Goal: Obtain resource: Obtain resource

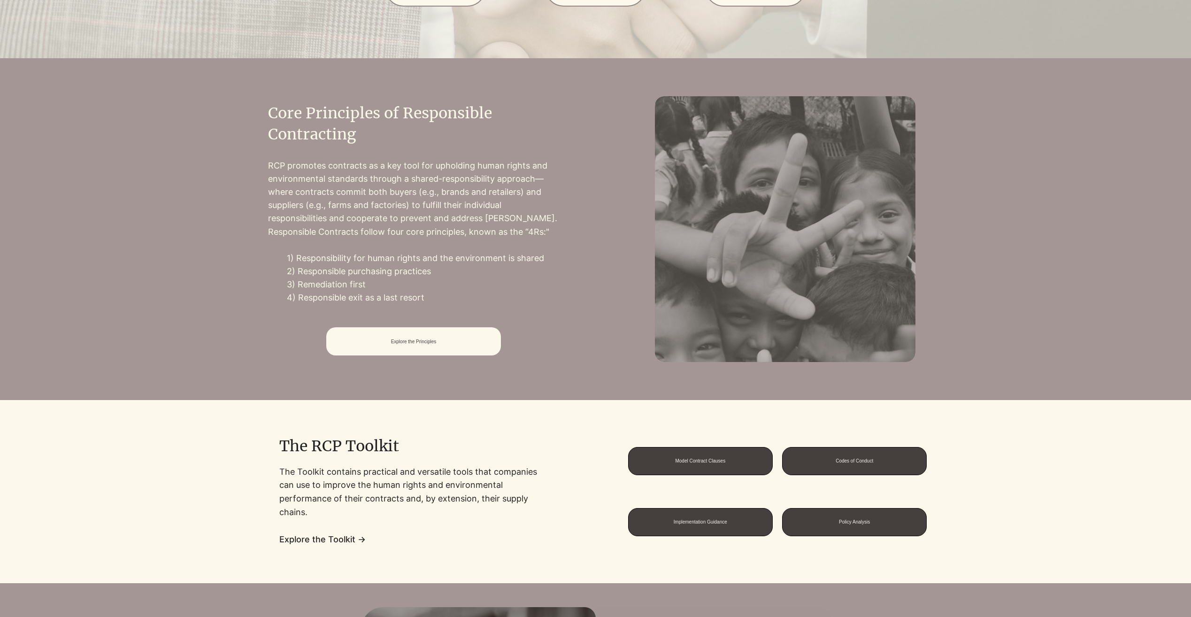
scroll to position [564, 0]
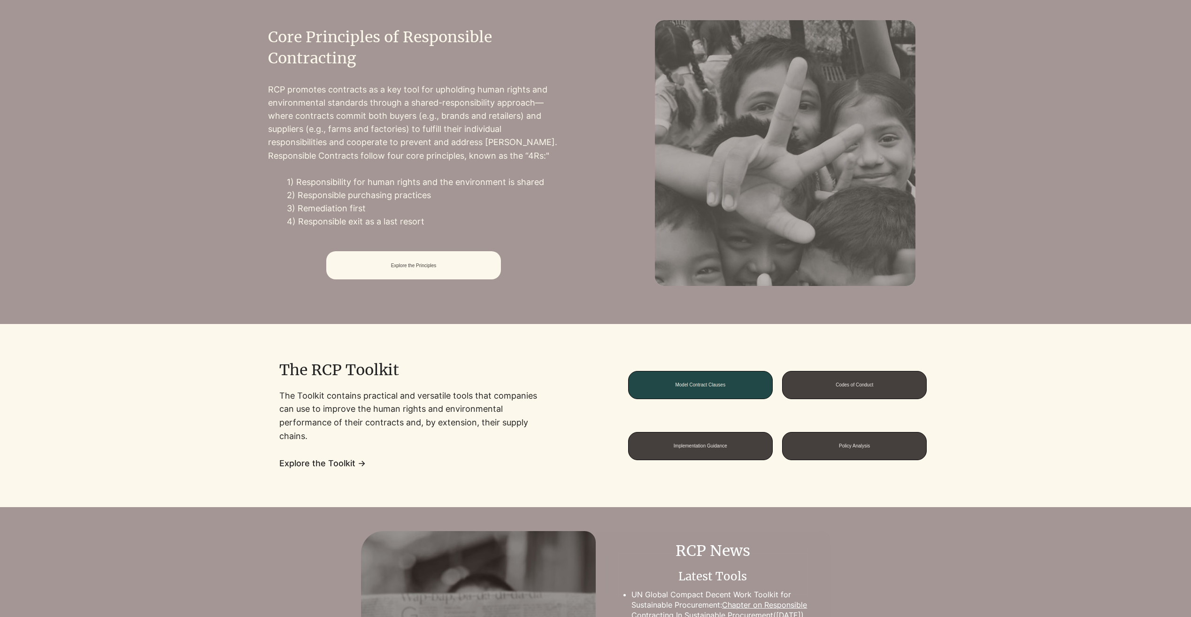
click at [716, 384] on span "Model Contract Clauses" at bounding box center [700, 384] width 50 height 5
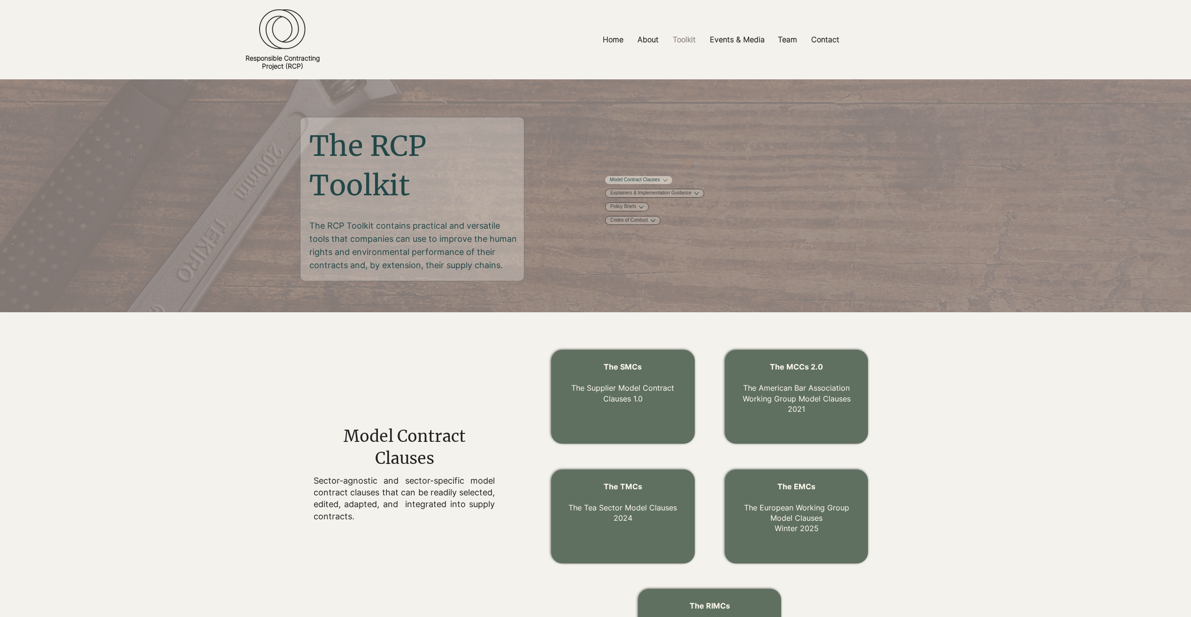
click at [660, 180] on link "Model Contract Clauses" at bounding box center [635, 180] width 50 height 7
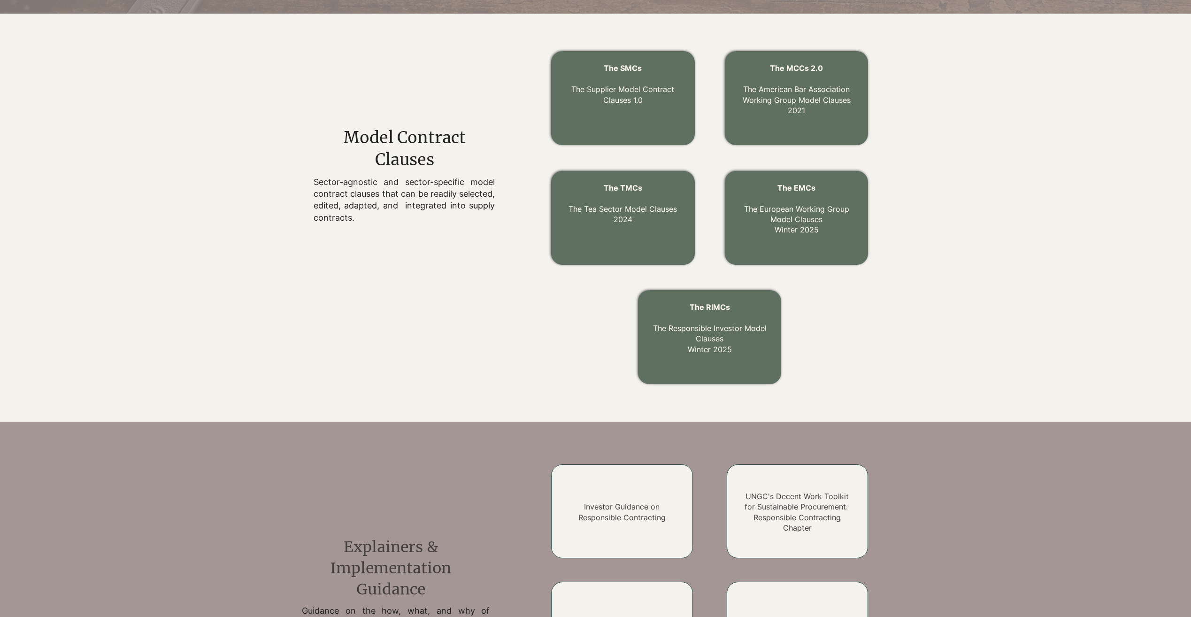
scroll to position [285, 0]
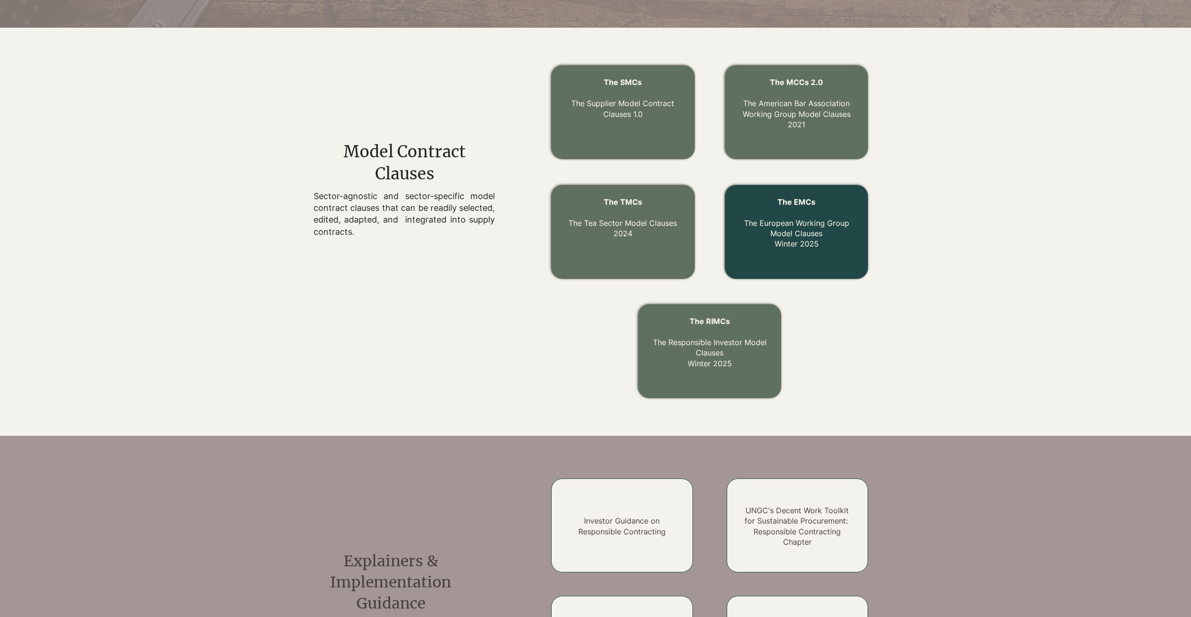
click at [799, 236] on link "The EMCs The European Working Group Model Clauses Winter 2025" at bounding box center [796, 223] width 105 height 52
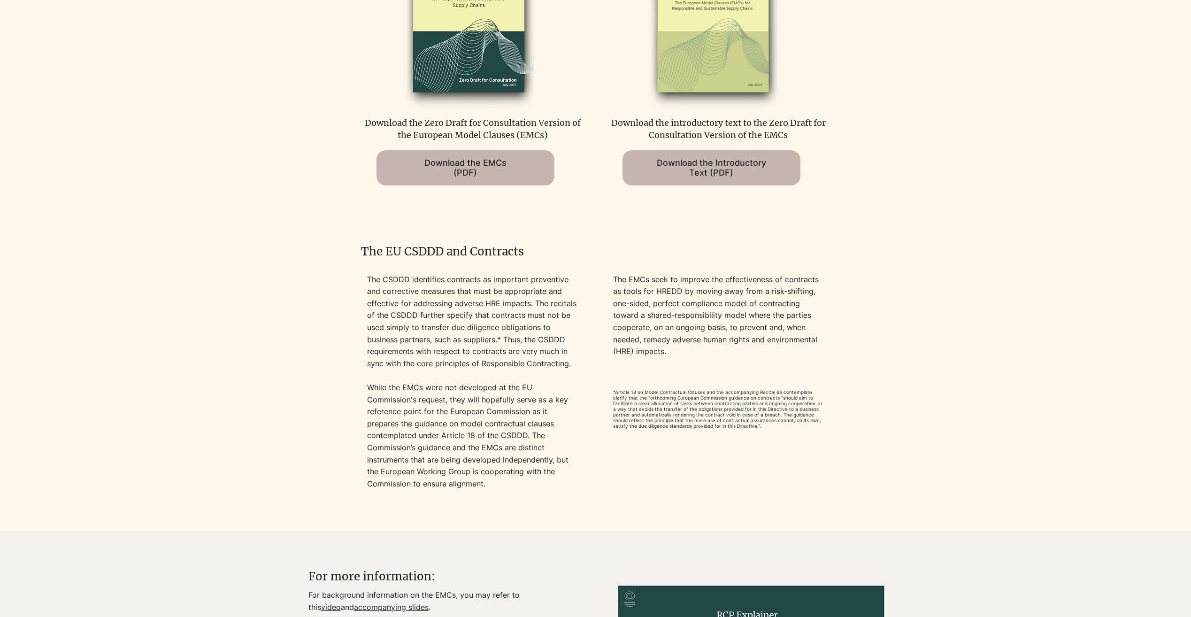
scroll to position [658, 0]
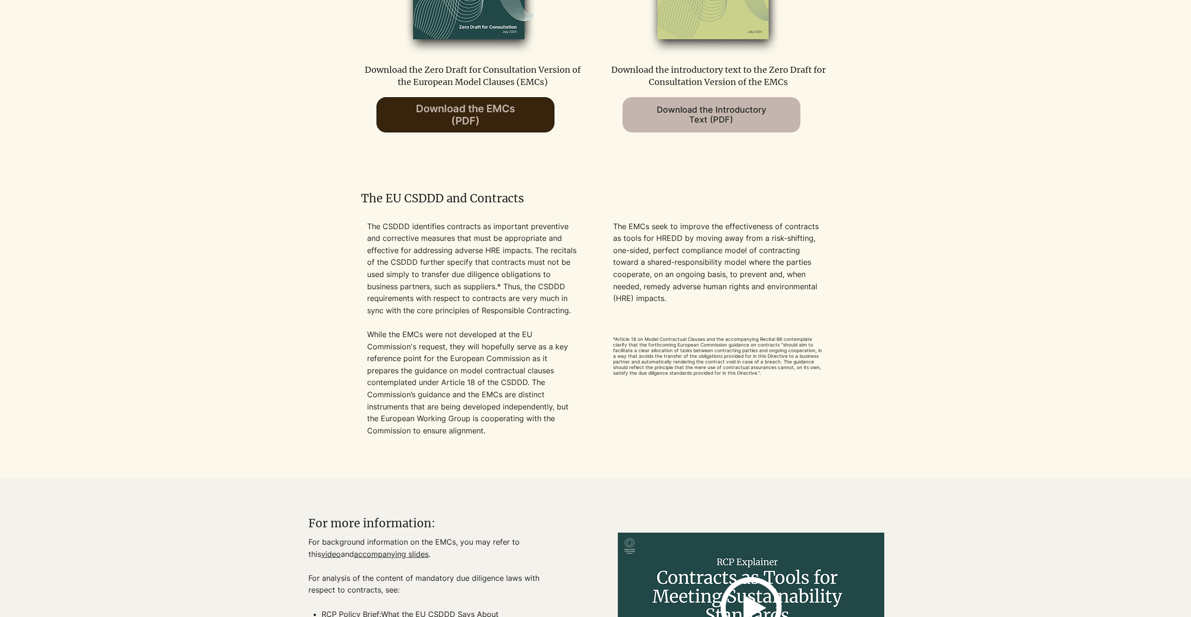
click at [483, 116] on span "Download the EMCs (PDF)" at bounding box center [465, 114] width 99 height 24
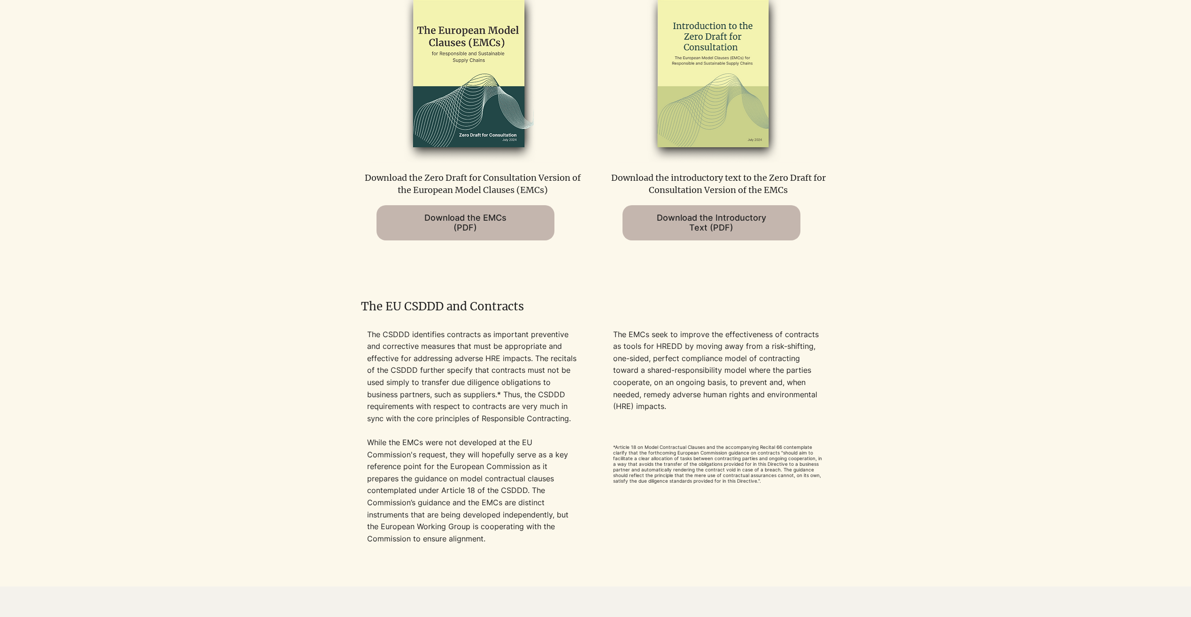
scroll to position [470, 0]
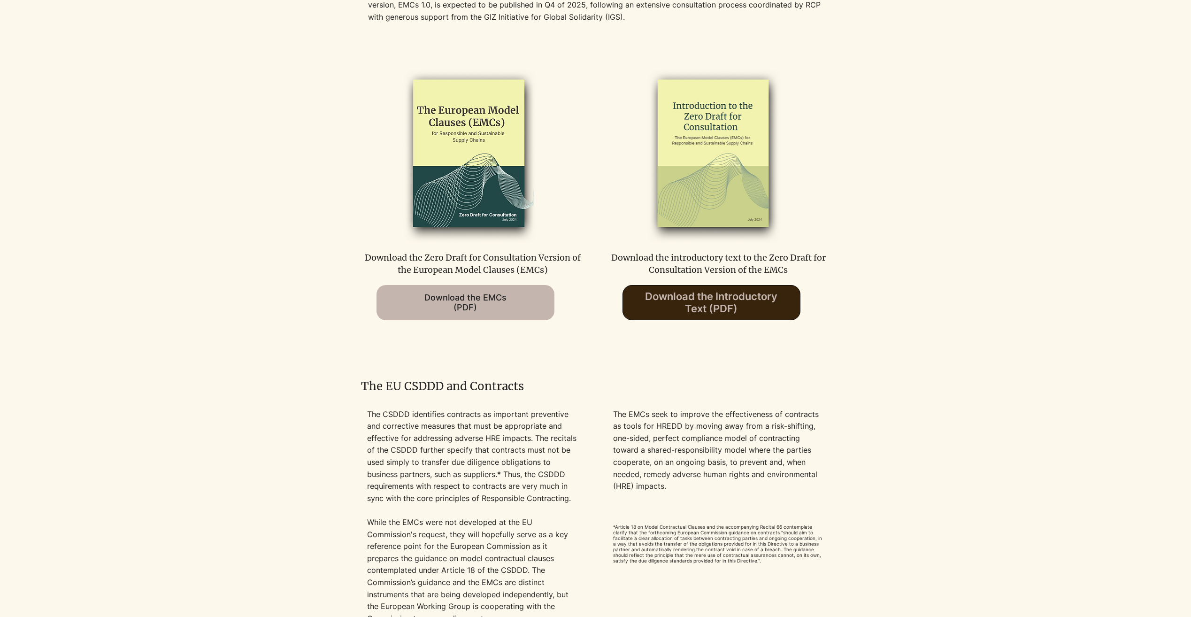
click at [739, 301] on span "Download the Introductory Text (PDF)" at bounding box center [711, 302] width 132 height 24
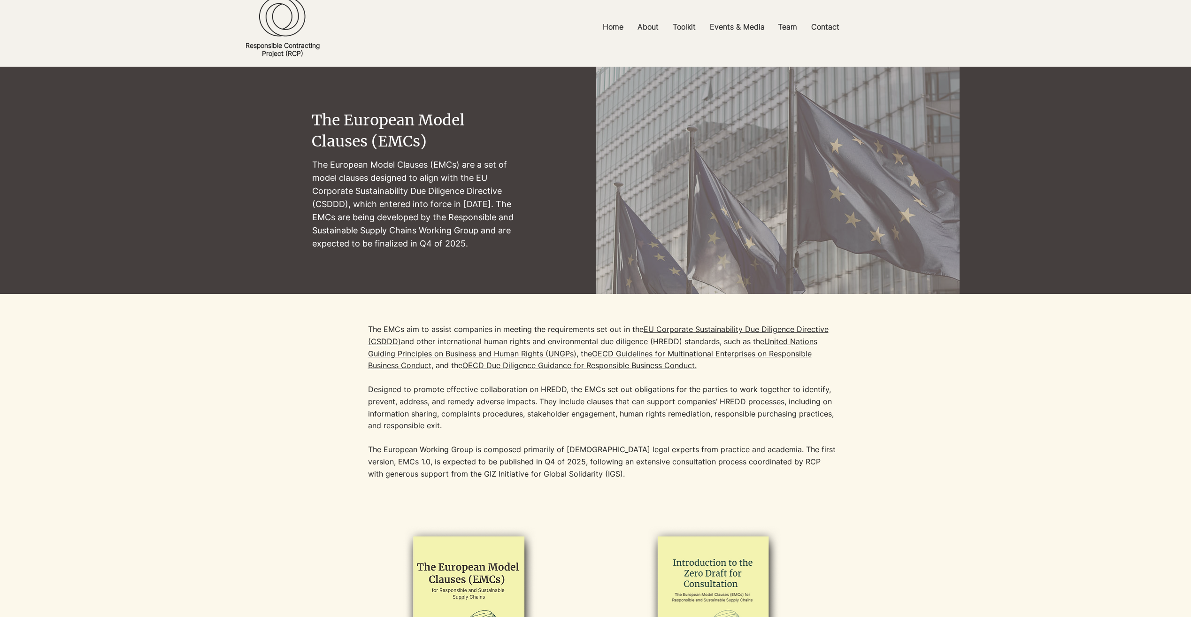
scroll to position [0, 0]
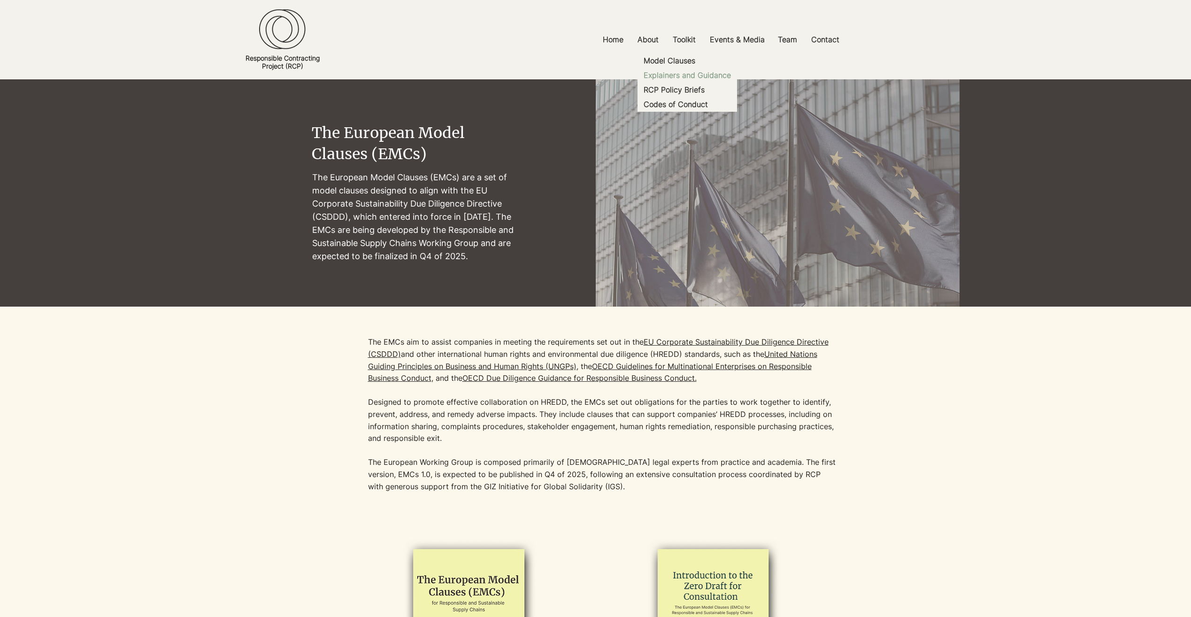
click at [695, 72] on p "Explainers and Guidance" at bounding box center [687, 75] width 95 height 15
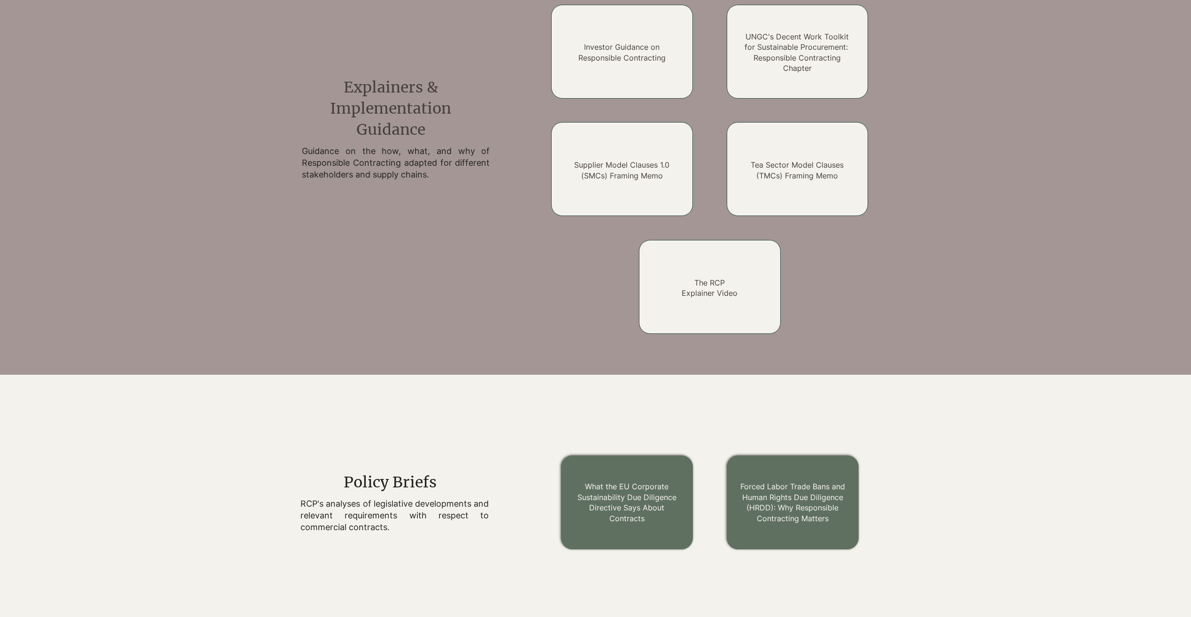
scroll to position [742, 0]
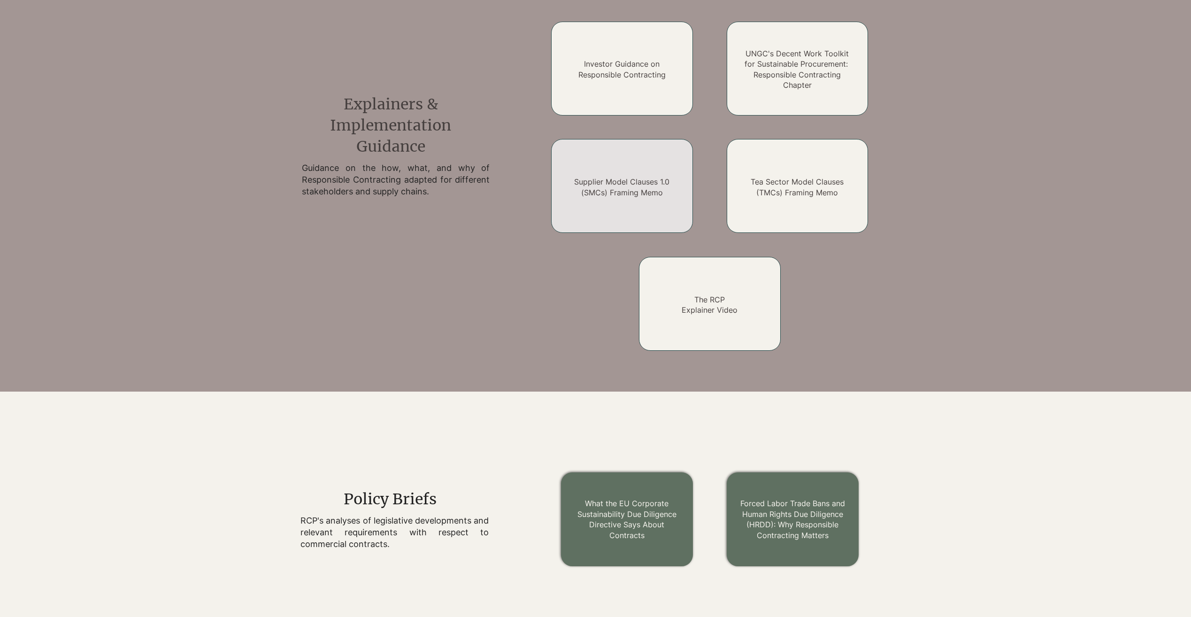
click at [645, 194] on link "Supplier Model Clauses 1.0 (SMCs) Framing Memo" at bounding box center [621, 187] width 95 height 20
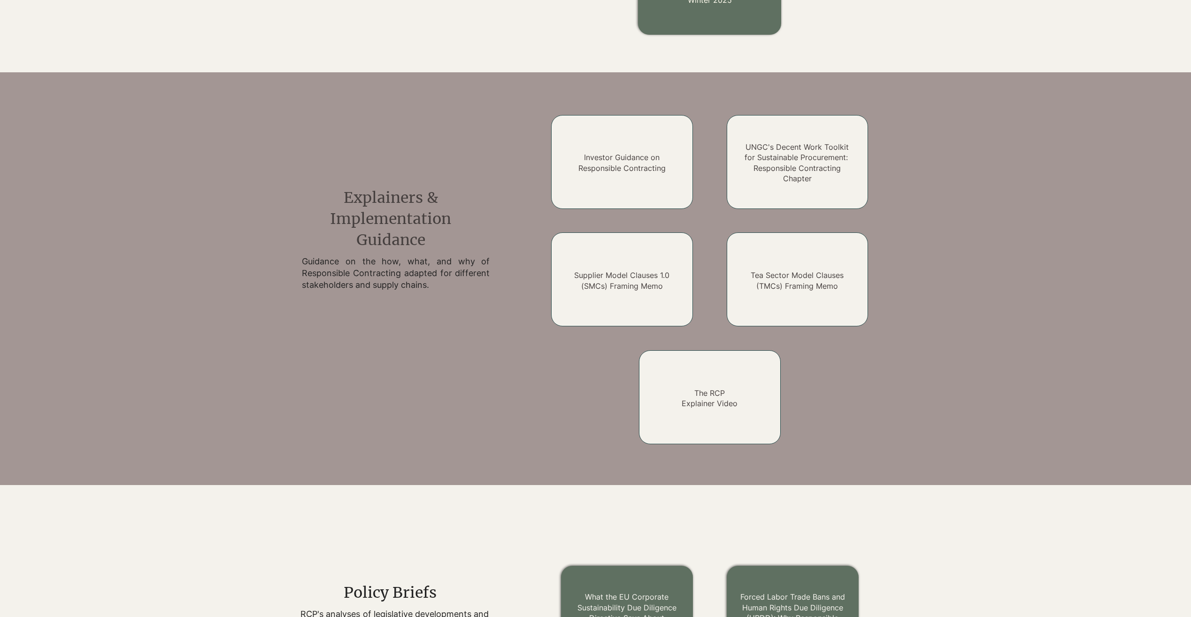
scroll to position [648, 0]
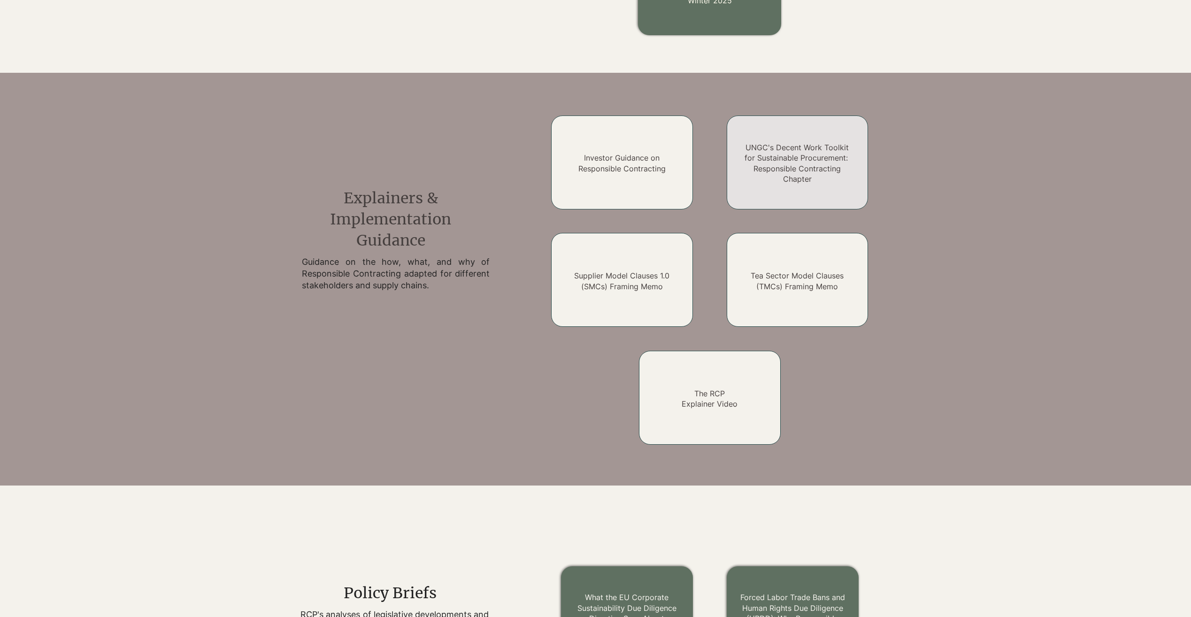
click at [835, 170] on link "UNGC's Decent Work Toolkit for Sustainable Procurement: Responsible Contracting…" at bounding box center [798, 163] width 106 height 41
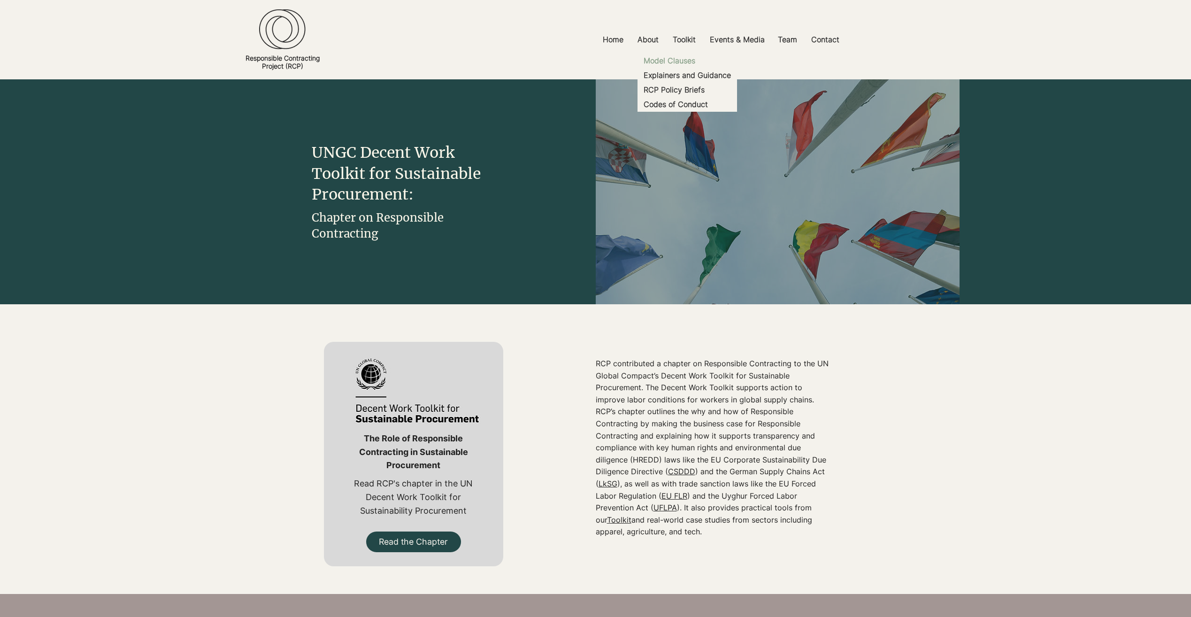
click at [670, 56] on p "Model Clauses" at bounding box center [669, 61] width 59 height 15
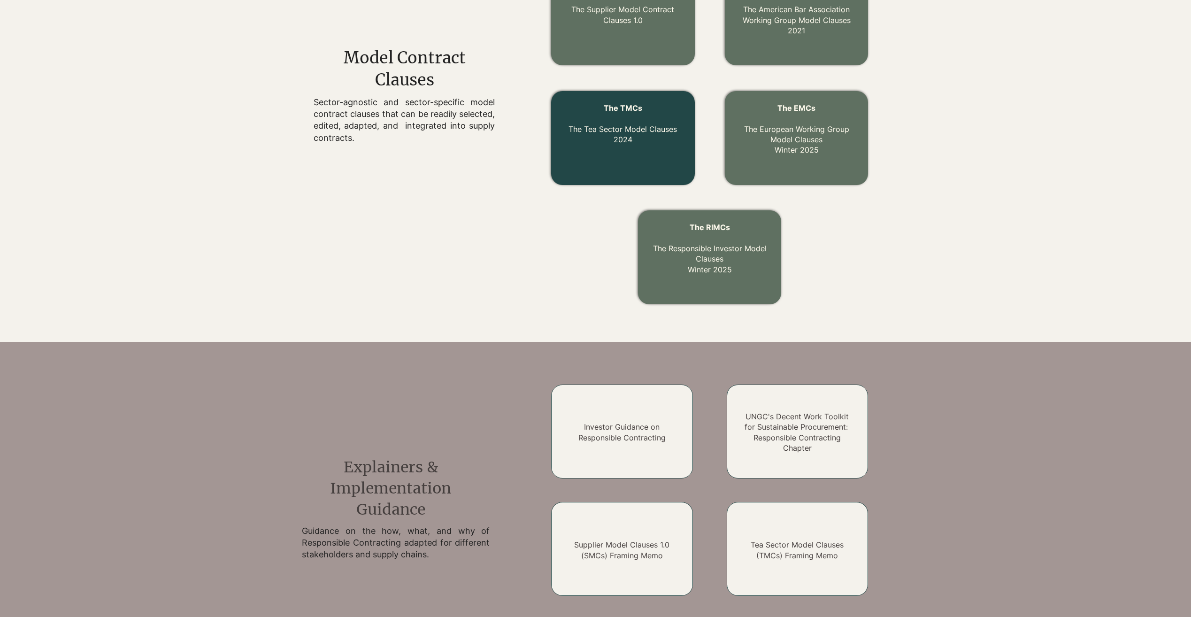
scroll to position [332, 0]
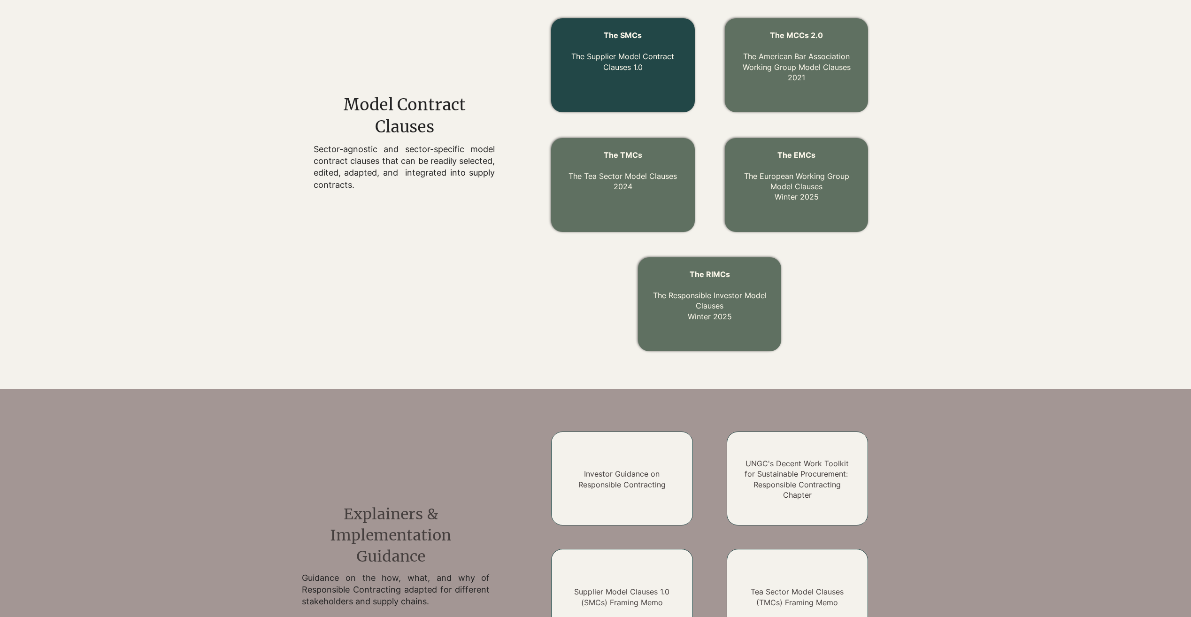
click at [616, 62] on link "The Supplier Model Contract Clauses 1.0" at bounding box center [623, 62] width 103 height 20
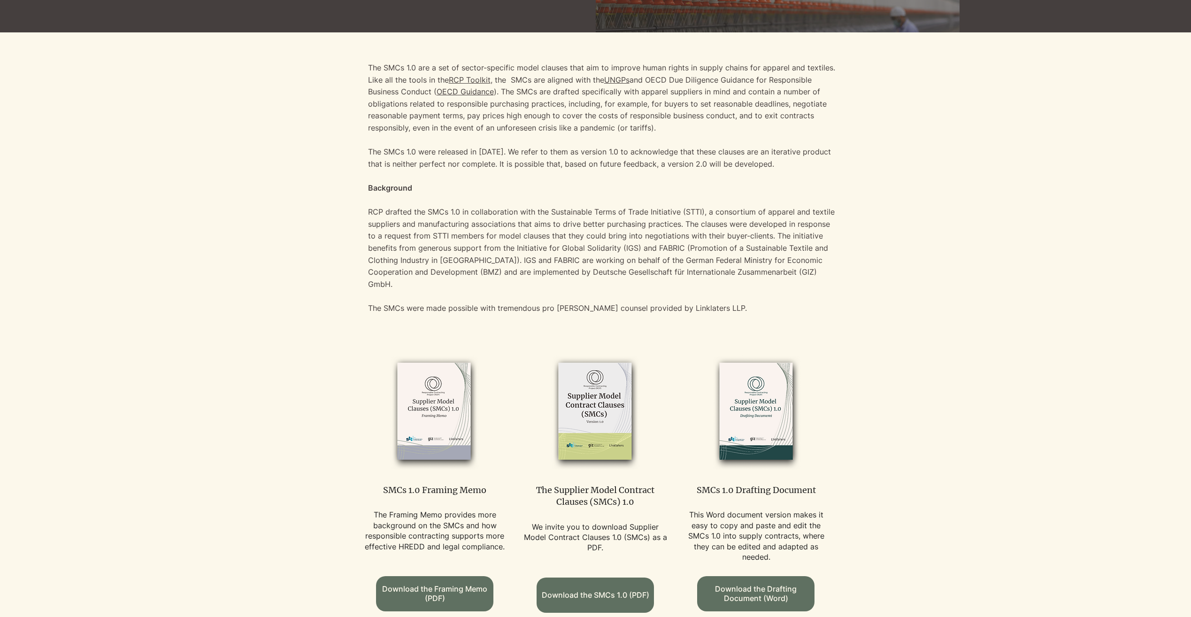
scroll to position [282, 0]
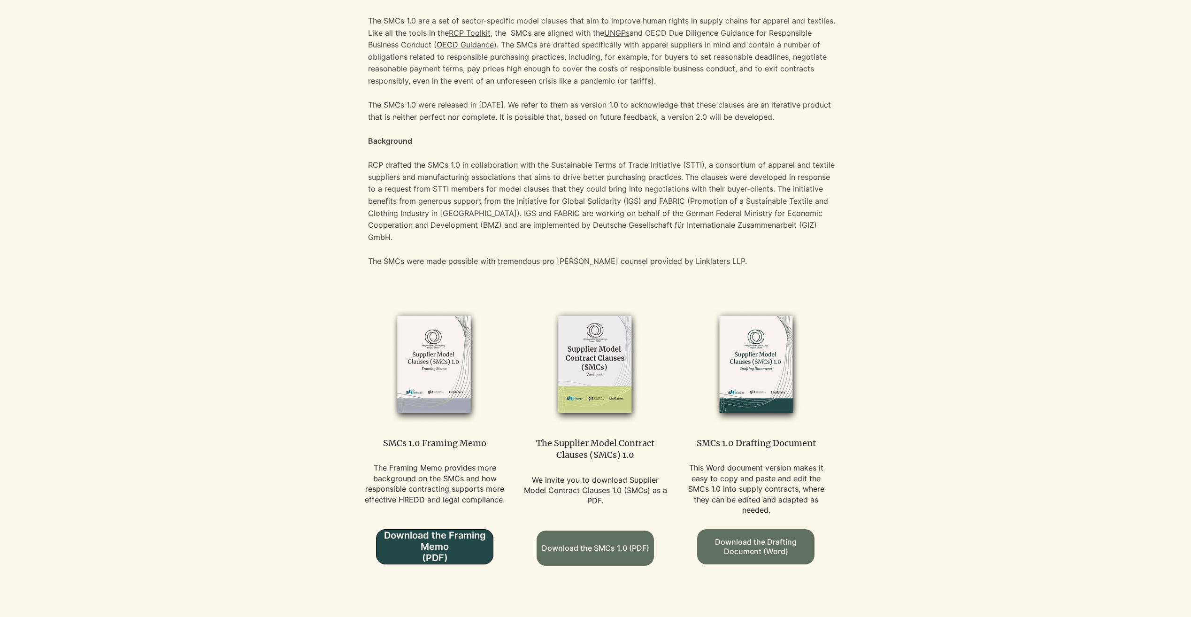
click at [445, 534] on span "Download the Framing Memo (PDF)" at bounding box center [435, 547] width 116 height 34
click at [767, 536] on span "Download the Drafting Document (Word)" at bounding box center [756, 546] width 116 height 23
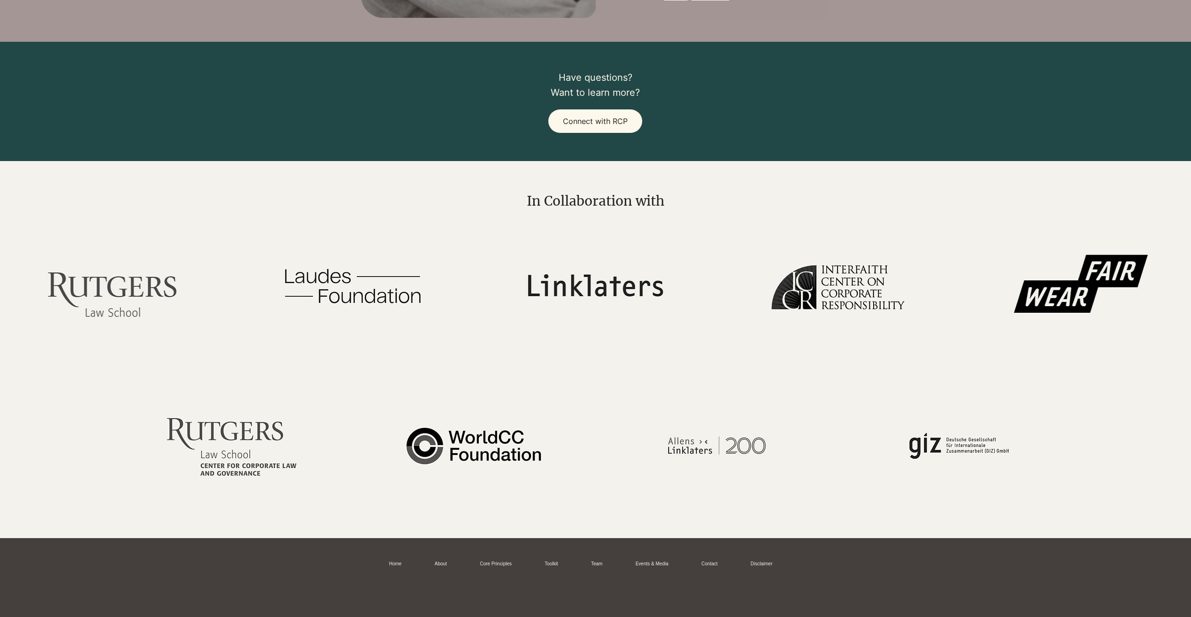
scroll to position [1397, 0]
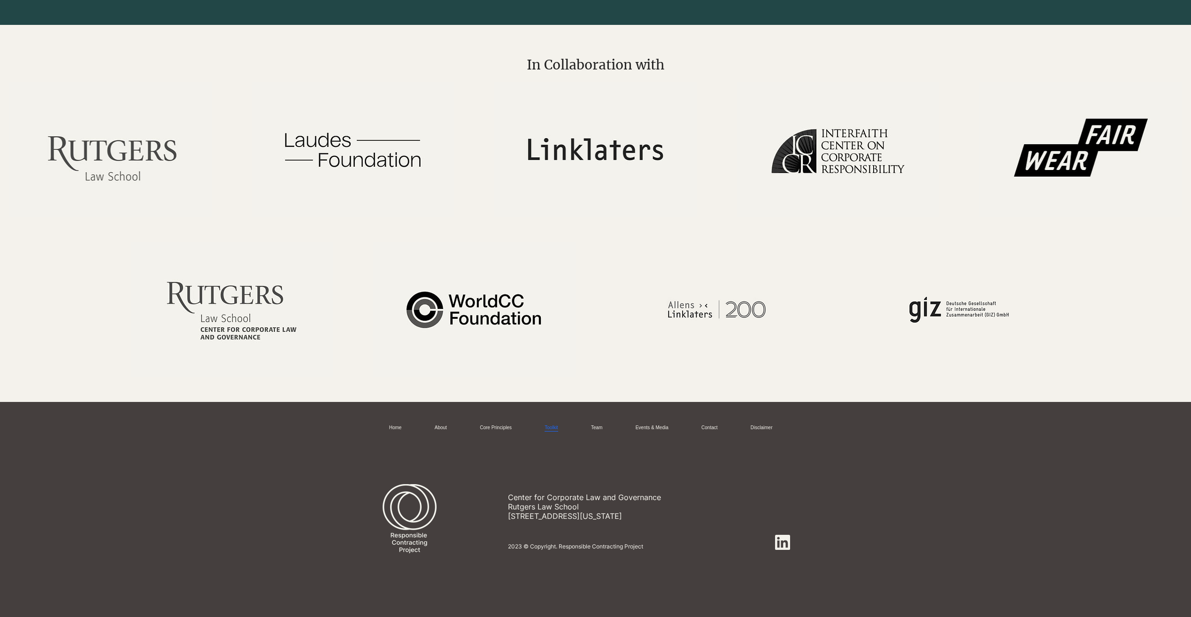
click at [551, 425] on link "Toolkit" at bounding box center [551, 428] width 13 height 7
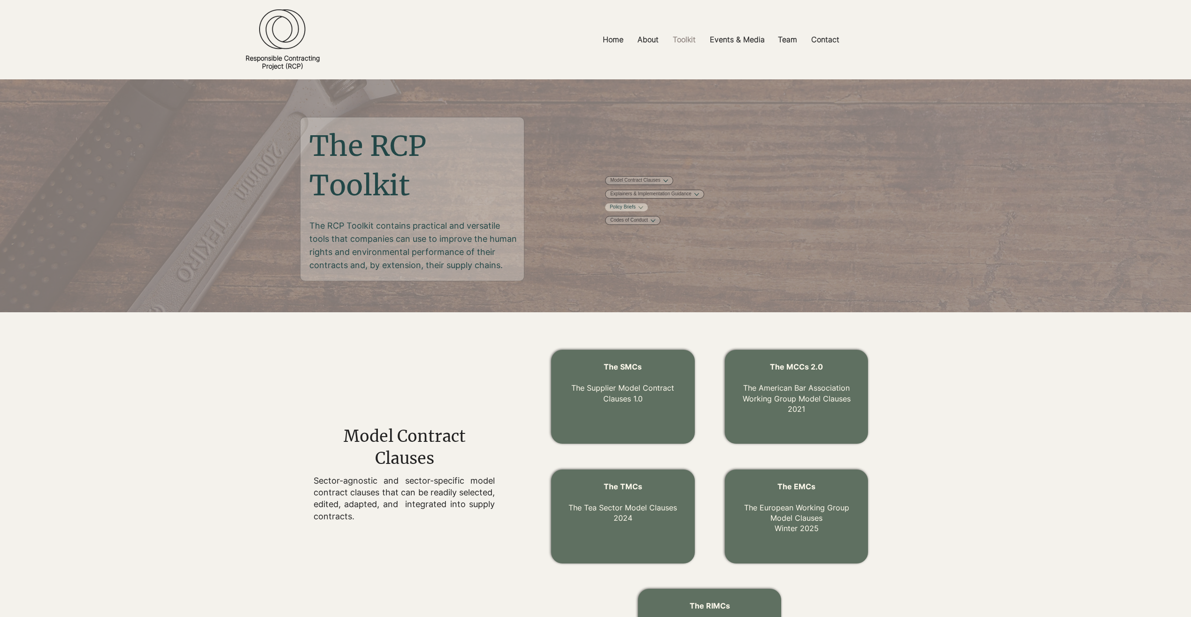
click at [643, 210] on button "More Policy Briefs pages" at bounding box center [641, 207] width 5 height 5
click at [638, 232] on span "CSDDD Brief" at bounding box center [624, 227] width 28 height 7
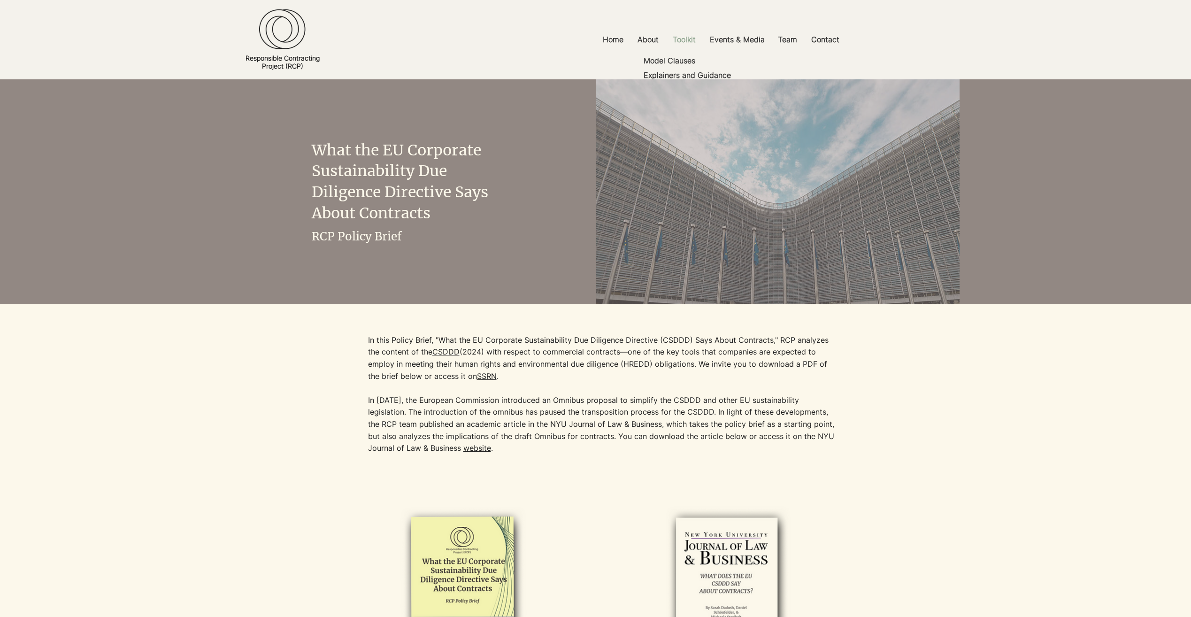
click at [683, 39] on p "Toolkit" at bounding box center [684, 39] width 32 height 21
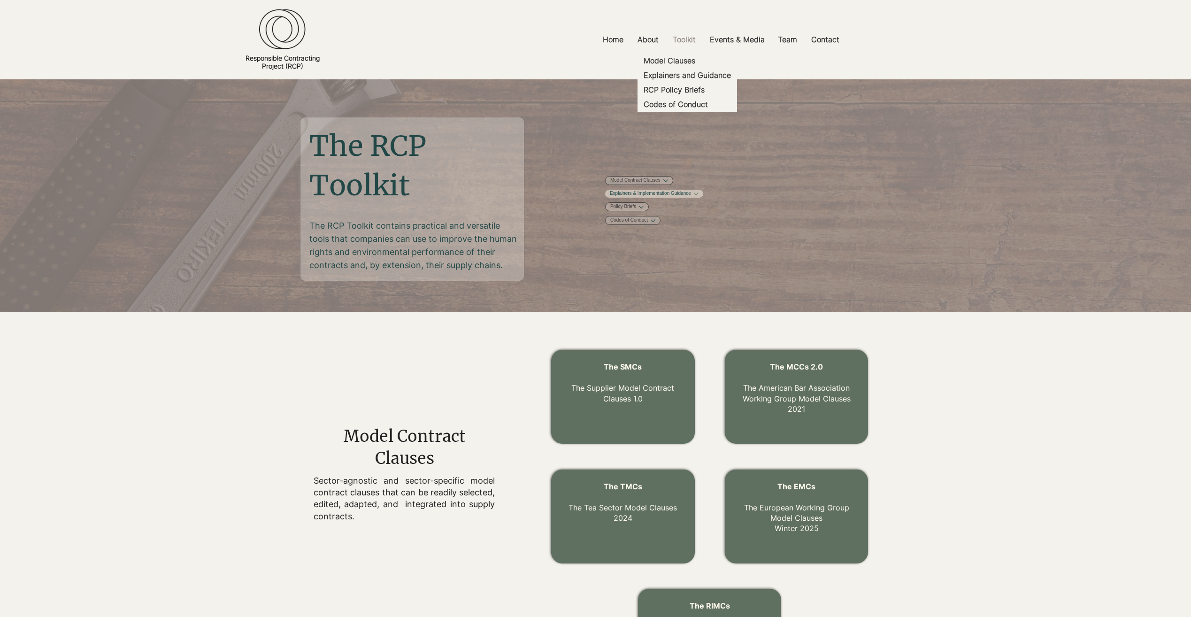
click at [691, 197] on link "Explainers & Implementation Guidance" at bounding box center [650, 193] width 81 height 7
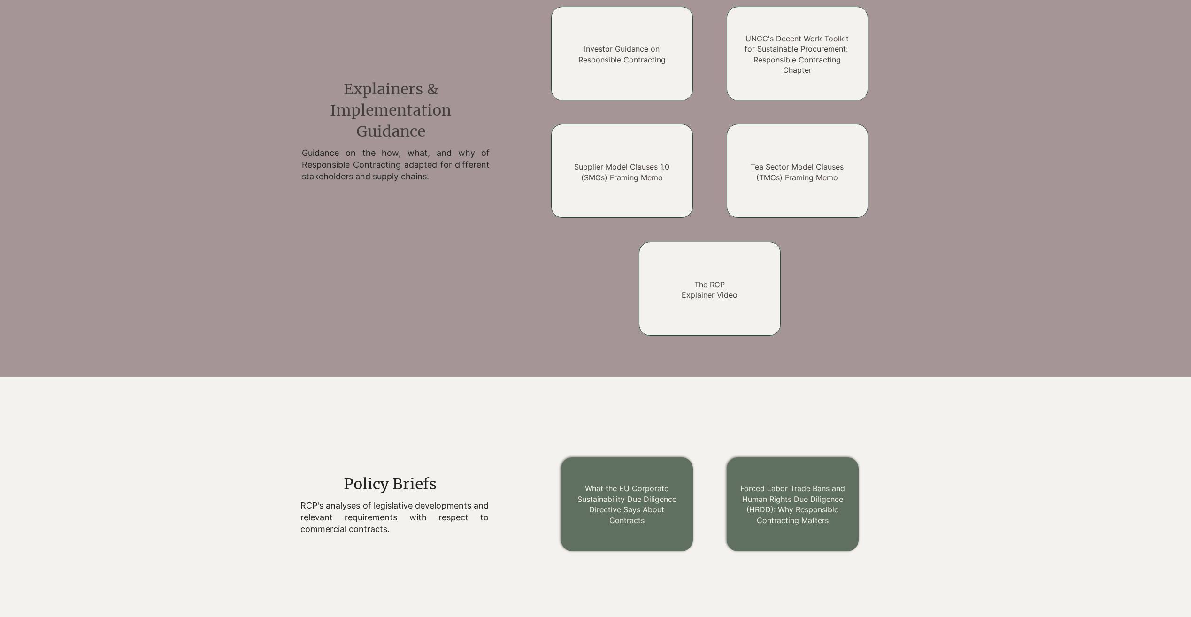
scroll to position [742, 0]
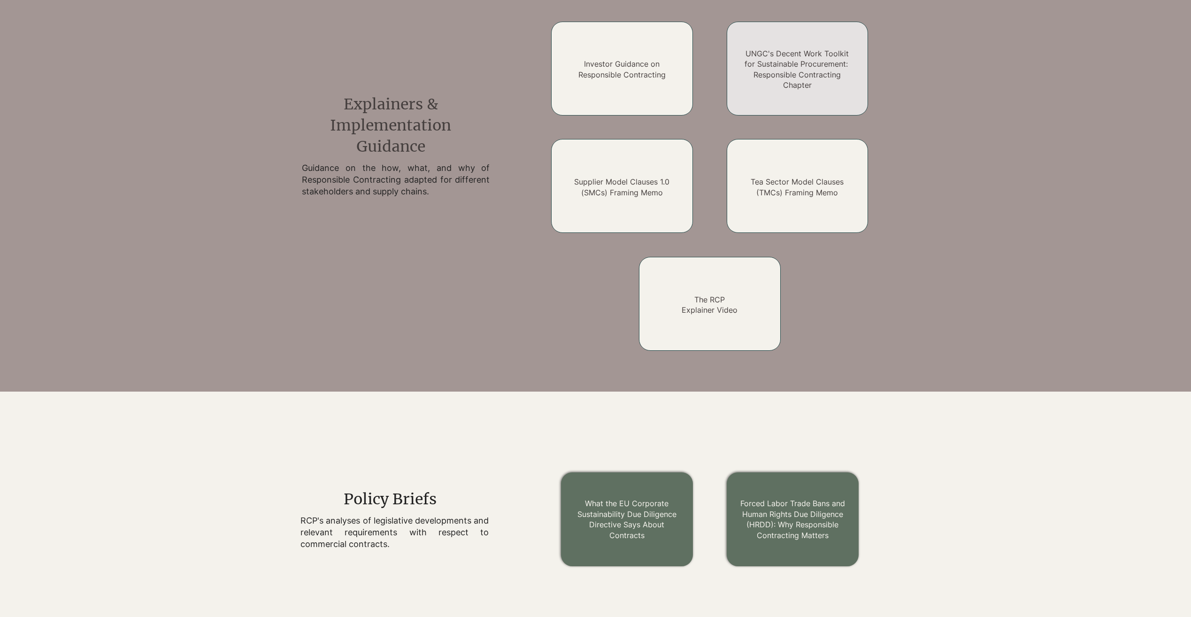
click at [799, 72] on link "UNGC's Decent Work Toolkit for Sustainable Procurement: Responsible Contracting…" at bounding box center [798, 69] width 106 height 41
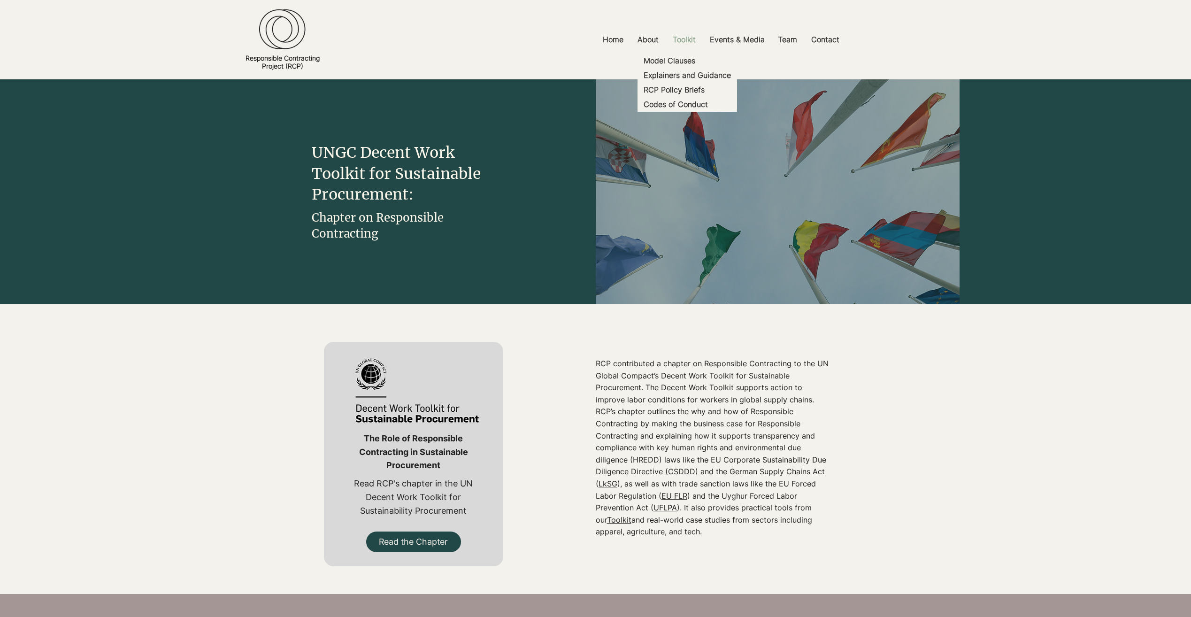
click at [672, 40] on p "Toolkit" at bounding box center [684, 39] width 32 height 21
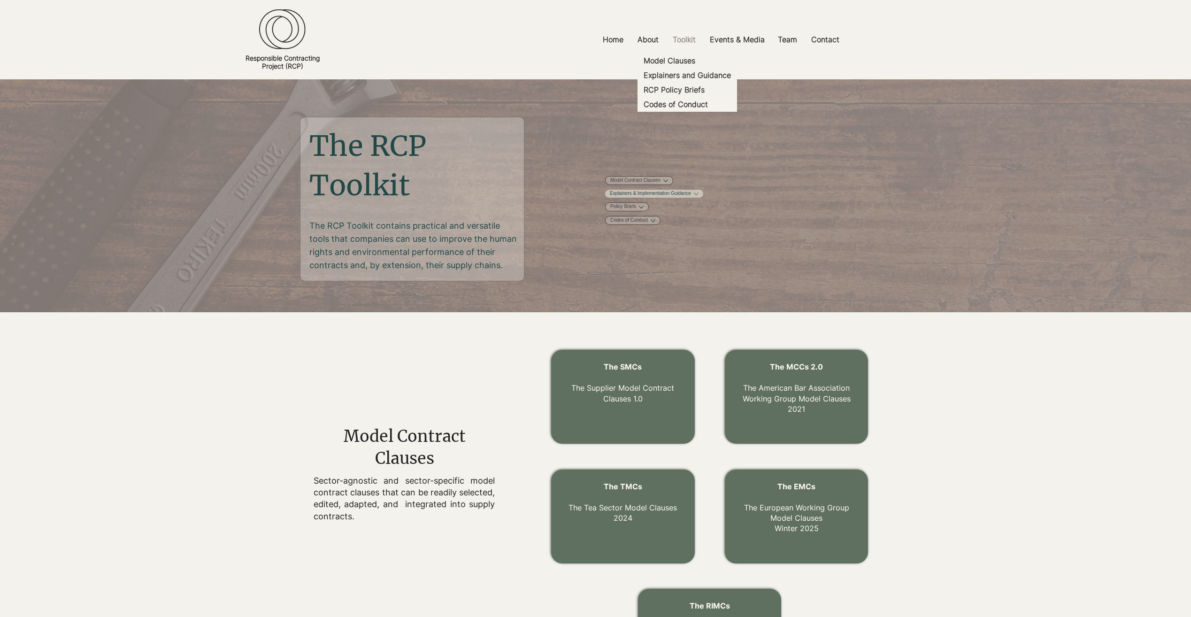
click at [691, 197] on link "Explainers & Implementation Guidance" at bounding box center [650, 193] width 81 height 7
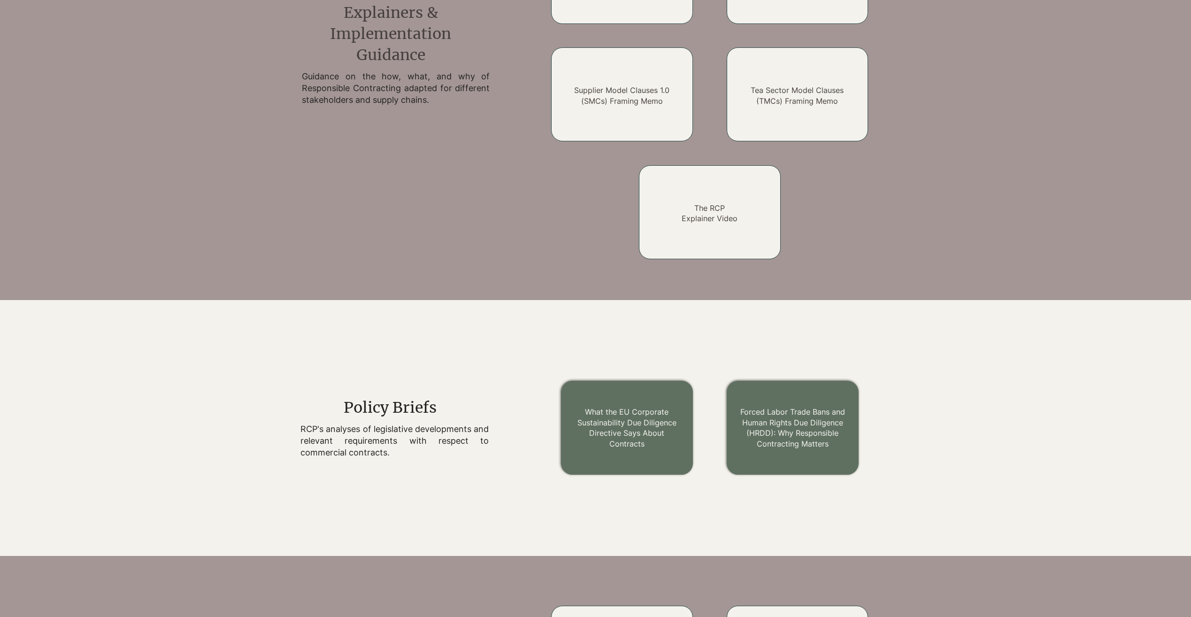
scroll to position [835, 0]
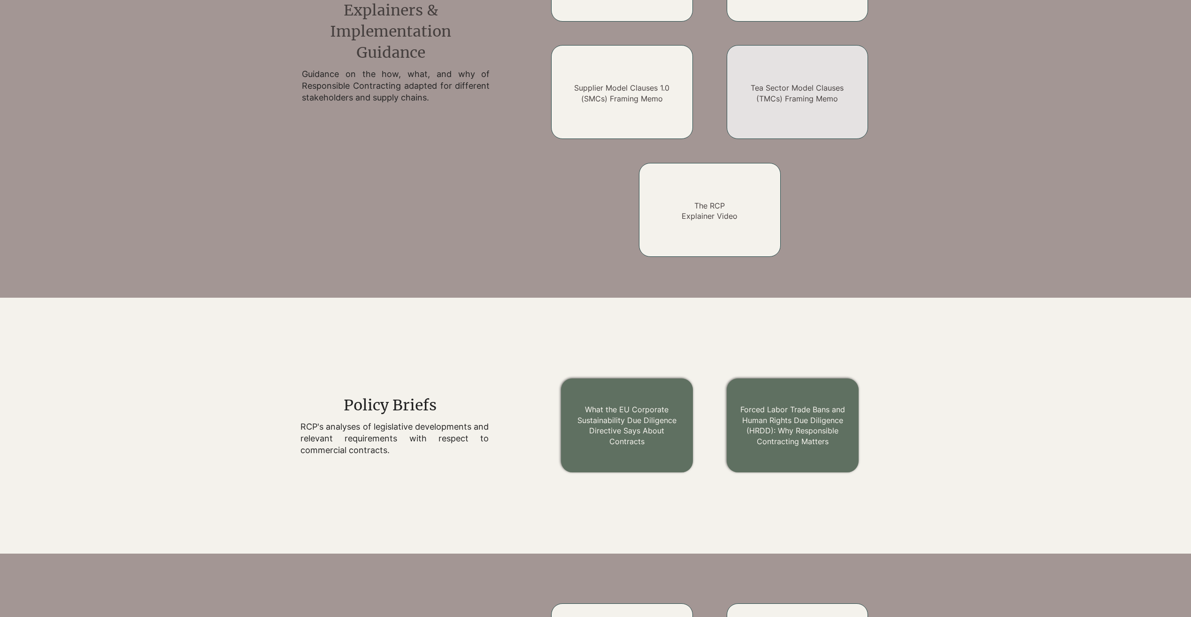
click at [816, 89] on link "Tea Sector Model Clauses (TMCs) Framing Memo" at bounding box center [797, 93] width 93 height 20
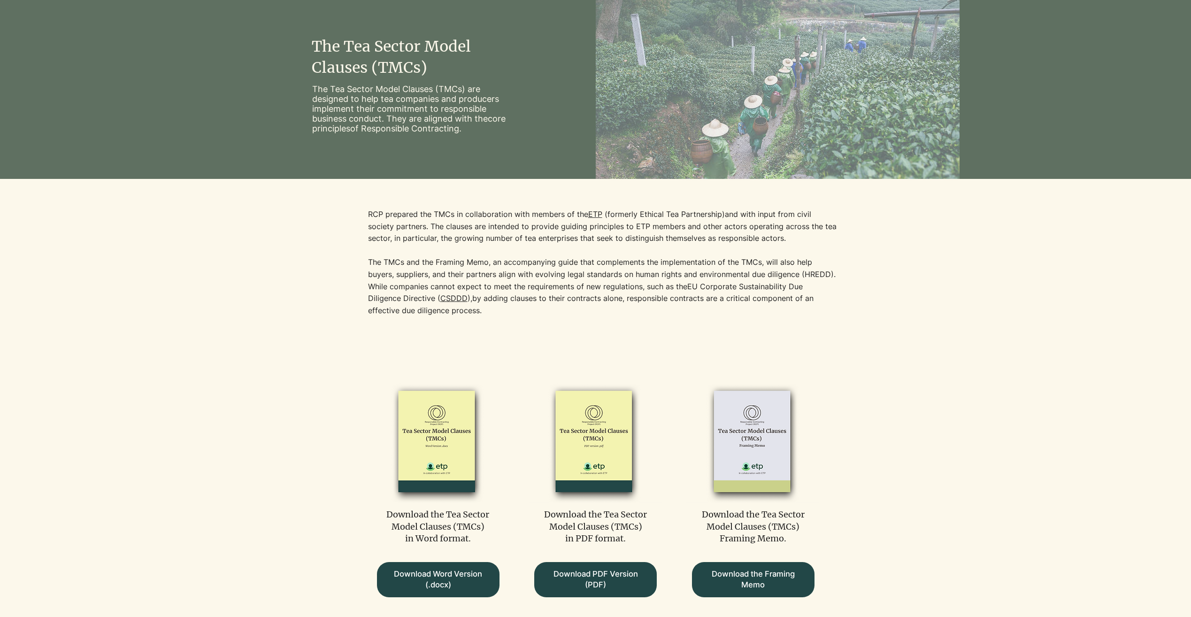
scroll to position [94, 0]
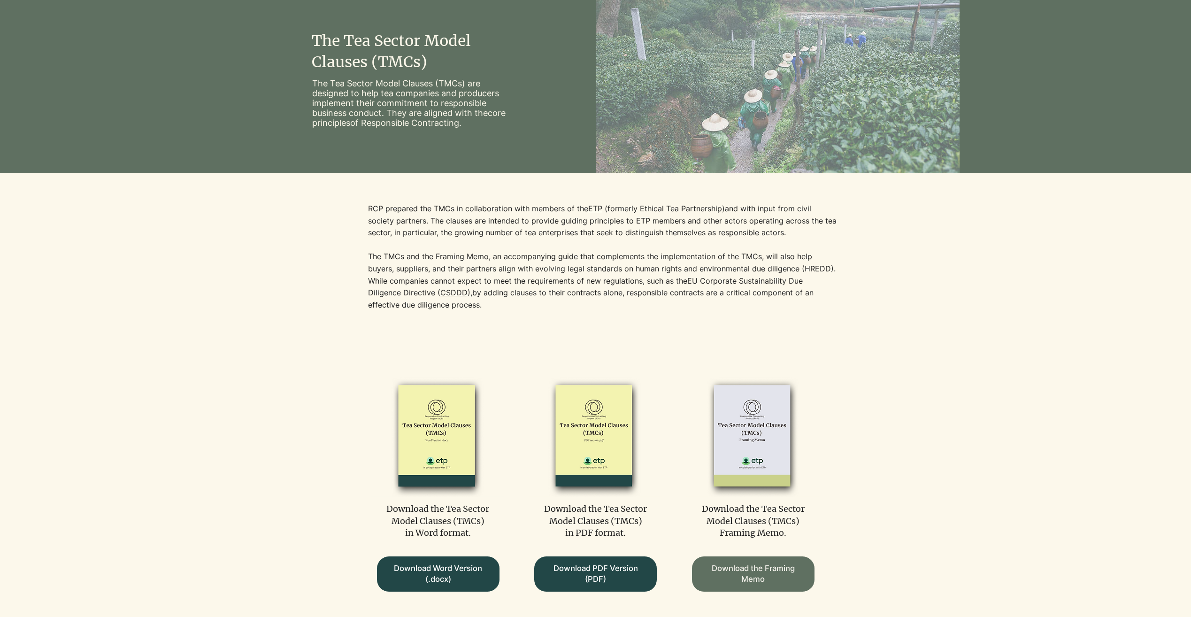
click at [770, 573] on span "Download the Framing Memo" at bounding box center [754, 574] width 106 height 22
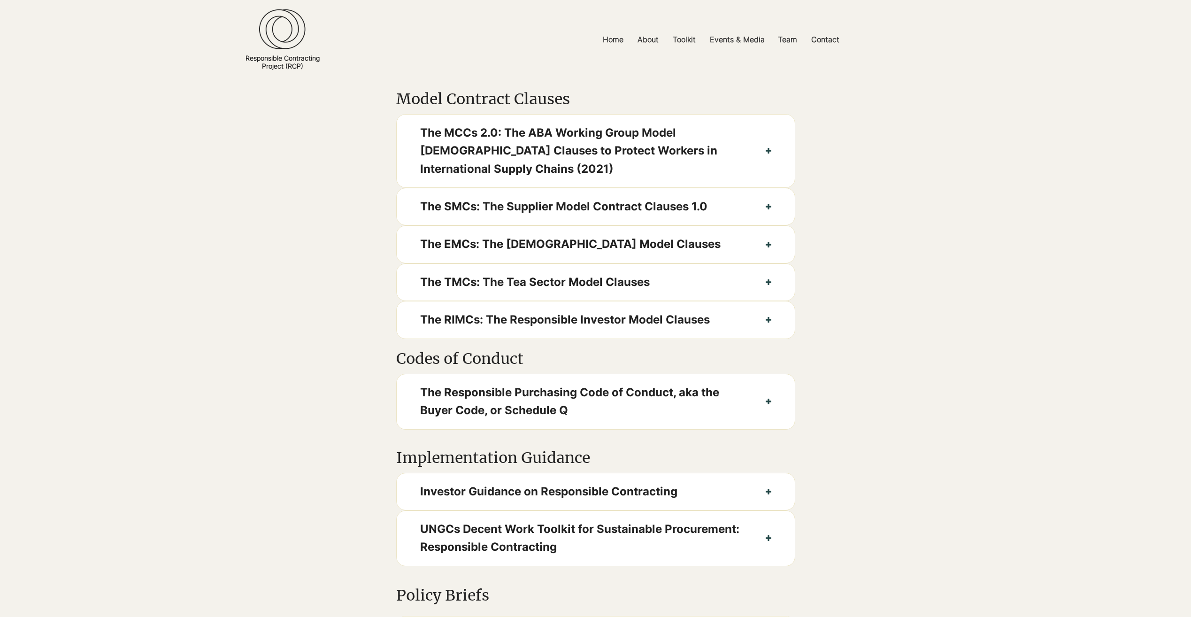
scroll to position [376, 0]
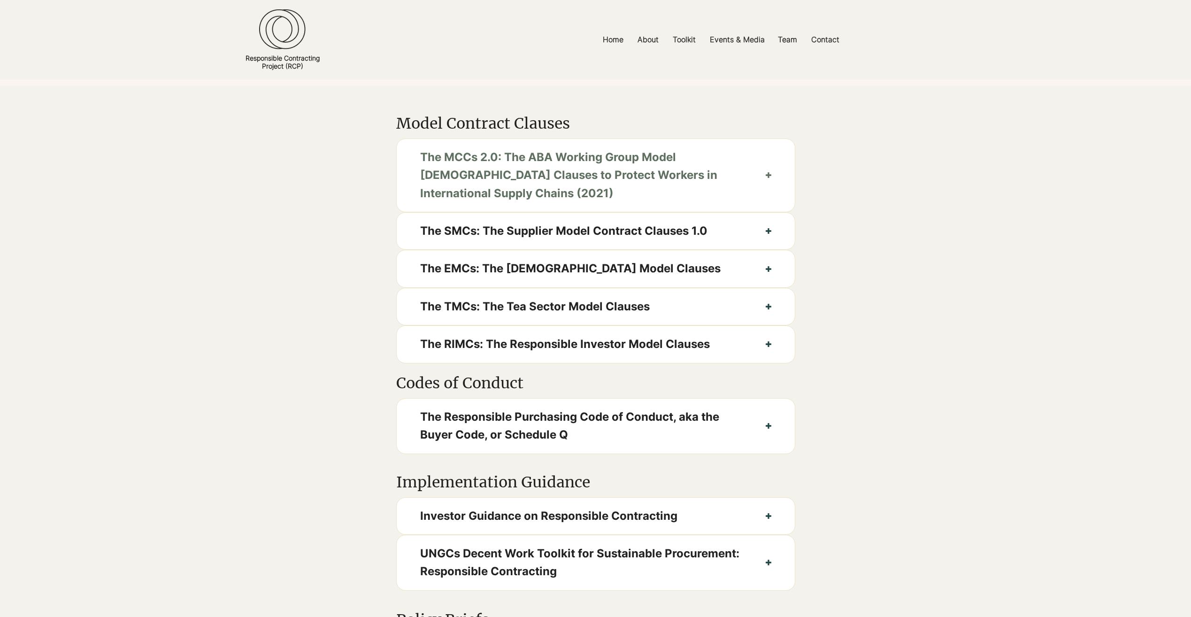
click at [604, 188] on span "The MCCs 2.0: The ABA Working Group Model [DEMOGRAPHIC_DATA] Clauses to Protect…" at bounding box center [581, 175] width 322 height 54
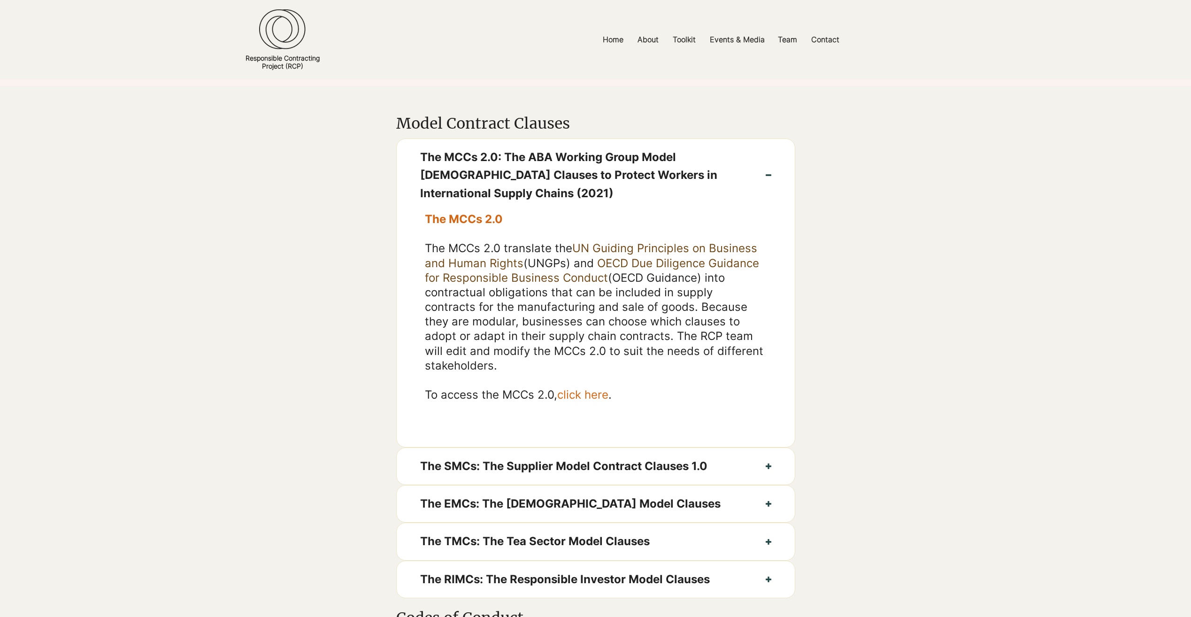
click at [593, 402] on span "click here" at bounding box center [582, 395] width 51 height 14
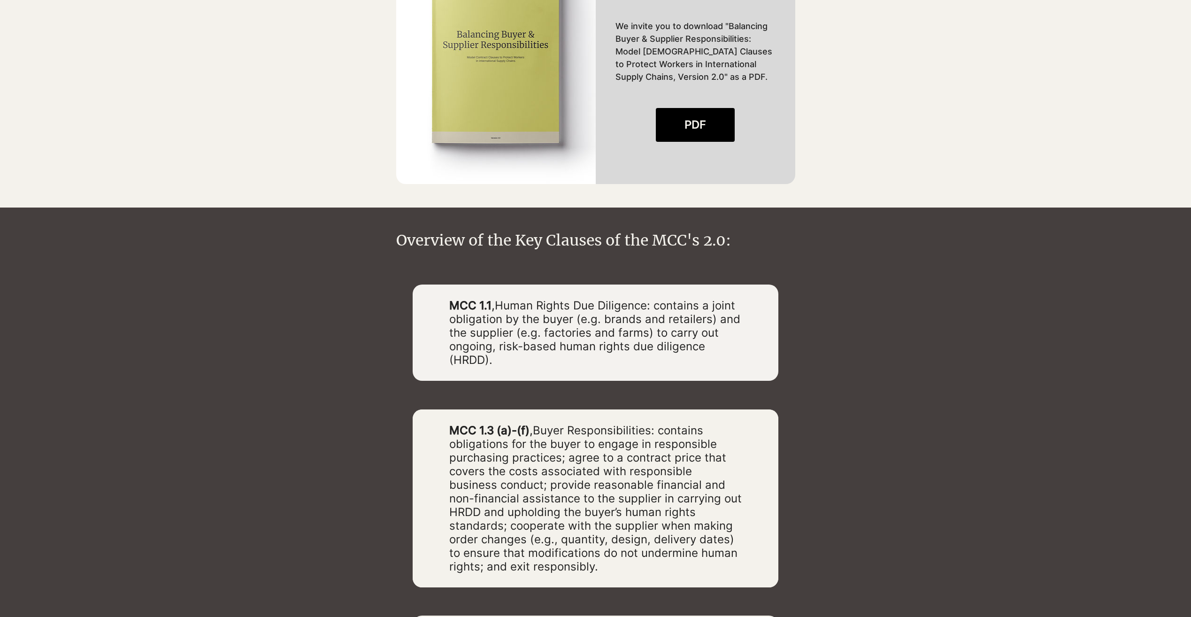
scroll to position [1174, 0]
click at [707, 108] on link "PDF" at bounding box center [695, 125] width 79 height 34
